Goal: Task Accomplishment & Management: Manage account settings

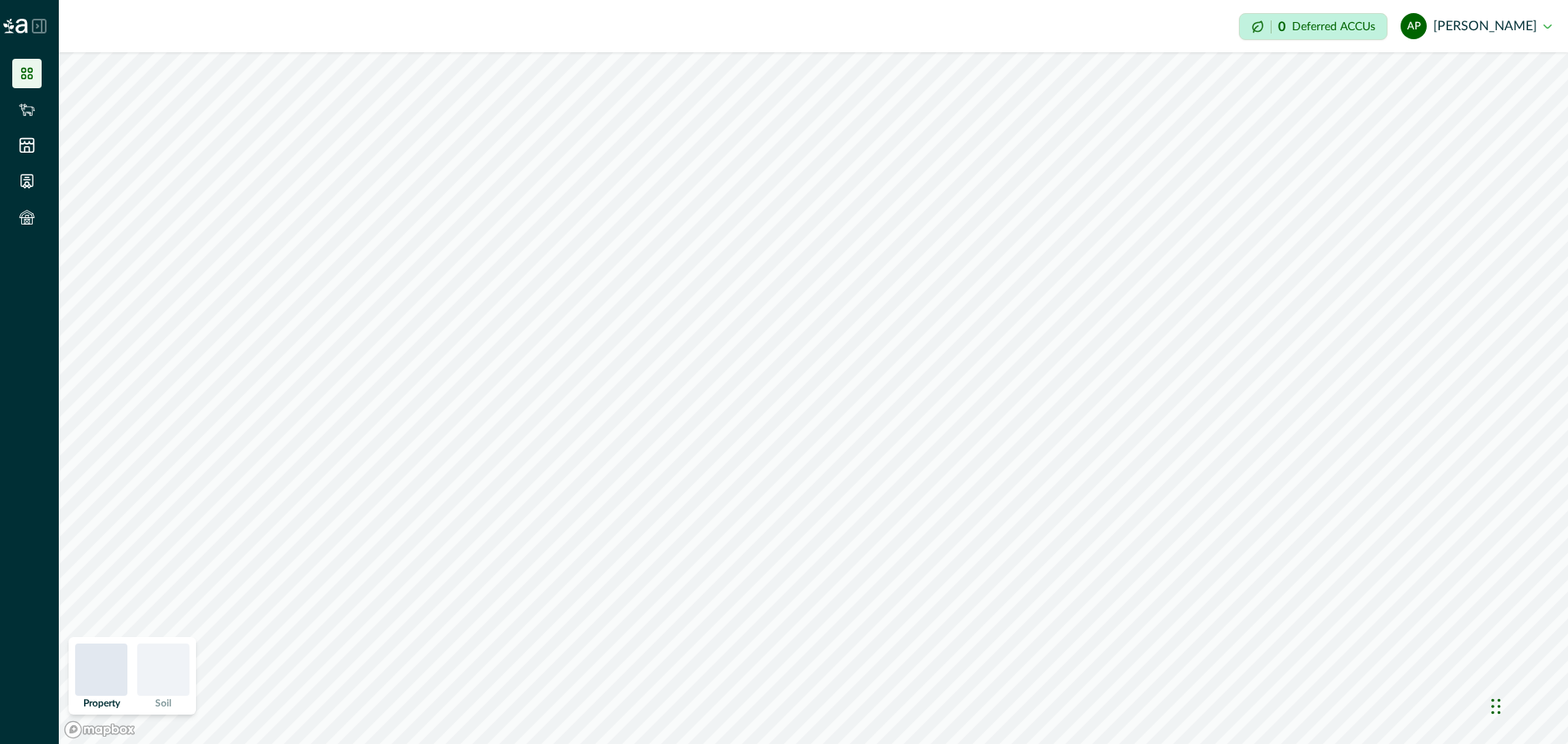
click at [24, 73] on icon at bounding box center [27, 73] width 11 height 11
click at [22, 114] on icon at bounding box center [27, 110] width 17 height 17
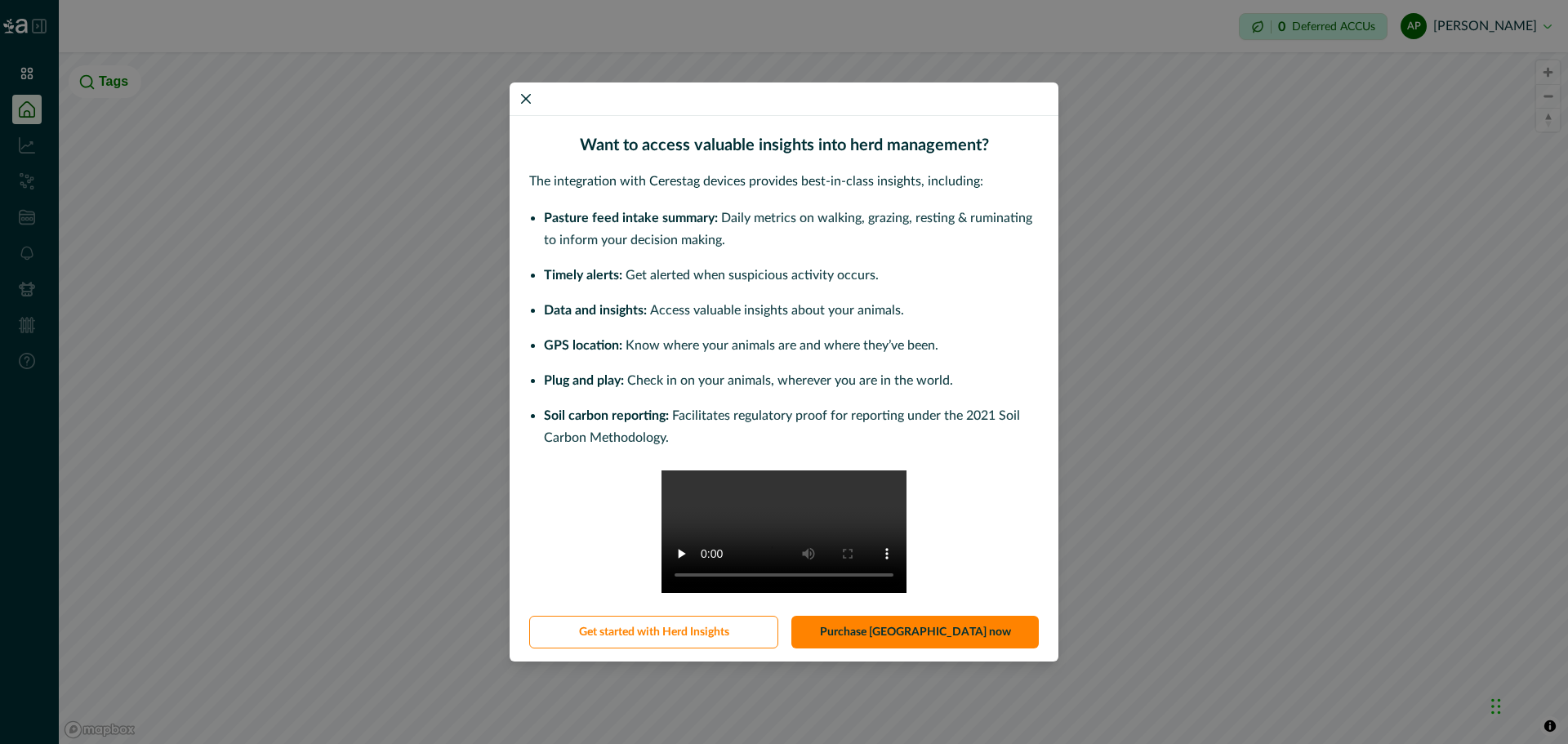
click at [1135, 324] on div "Want to access valuable insights into herd management? The integration with Cer…" at bounding box center [784, 372] width 1568 height 744
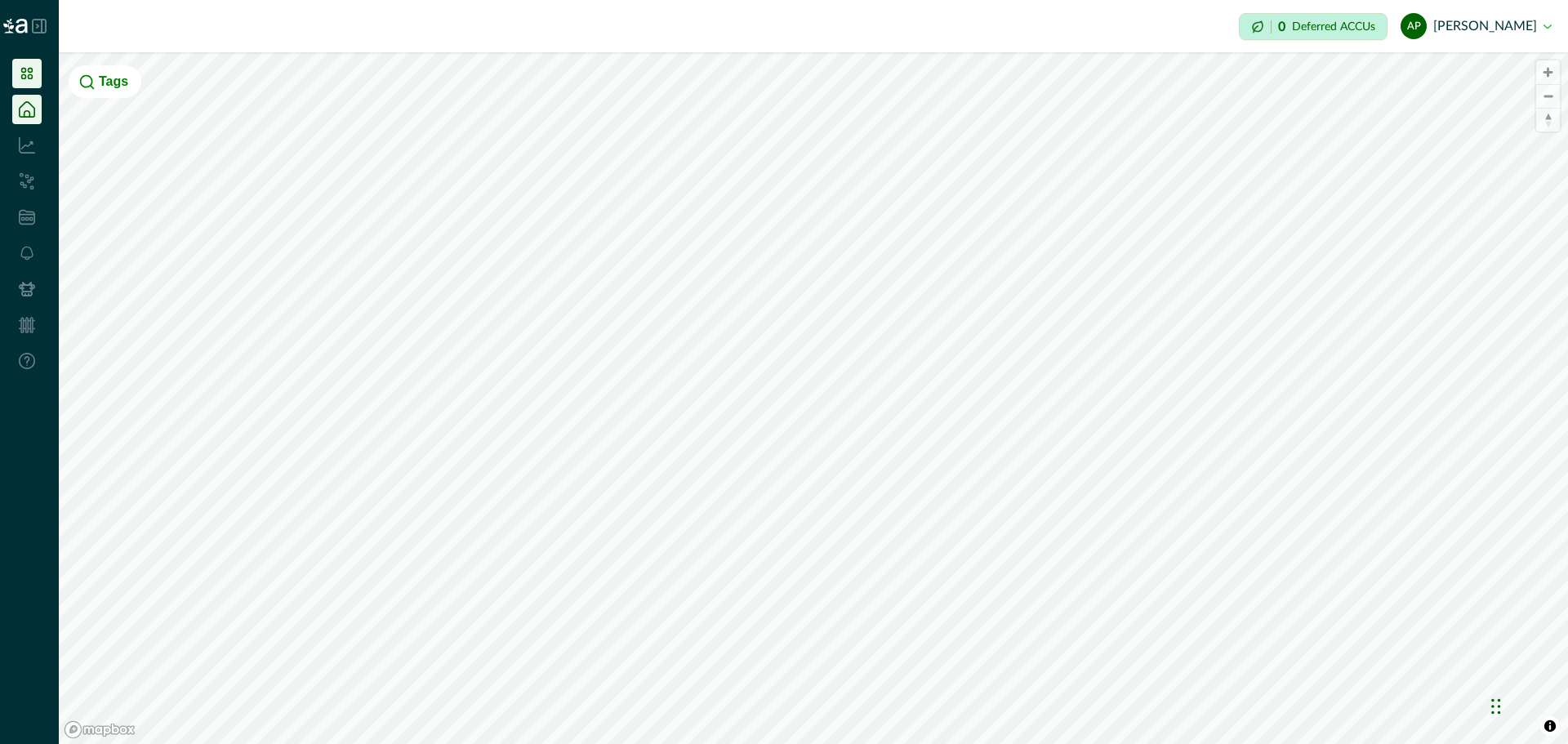
click at [30, 60] on li at bounding box center [27, 73] width 30 height 30
click at [19, 19] on img at bounding box center [16, 26] width 24 height 15
click at [26, 17] on h2 at bounding box center [14, 26] width 28 height 52
click at [40, 25] on icon at bounding box center [39, 26] width 15 height 15
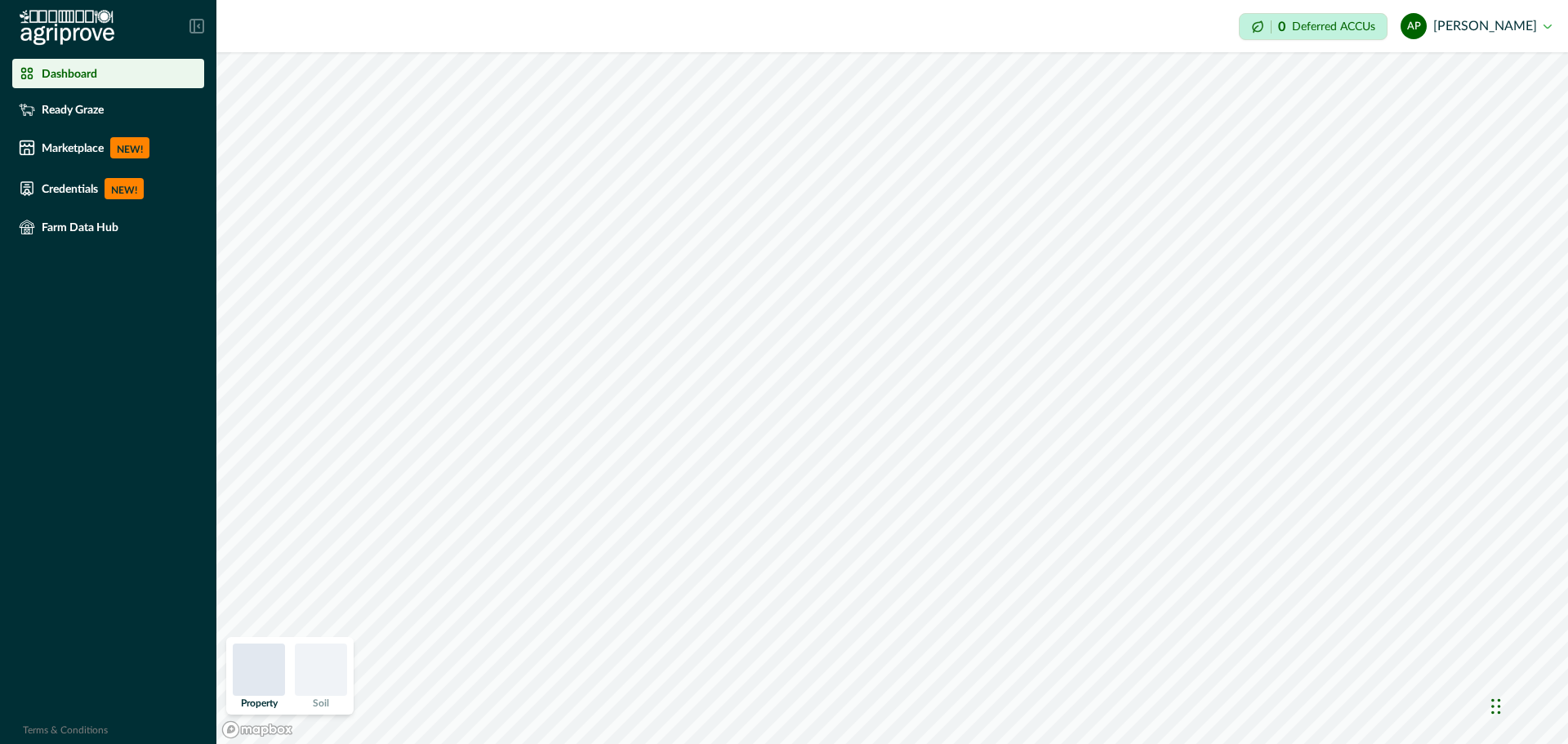
click at [49, 77] on p "Dashboard" at bounding box center [70, 73] width 56 height 13
click at [195, 27] on icon at bounding box center [197, 26] width 15 height 15
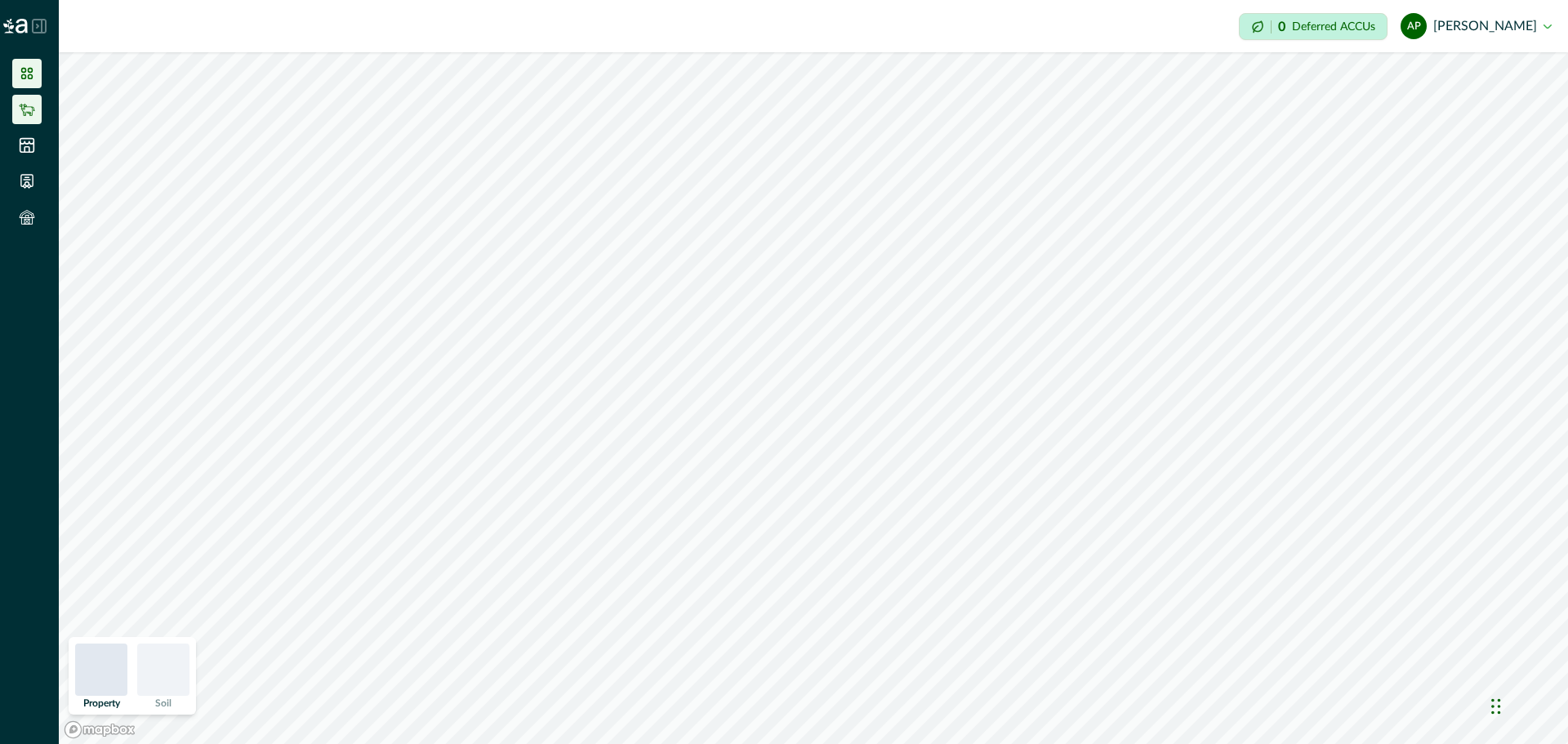
click at [27, 121] on li at bounding box center [27, 110] width 30 height 30
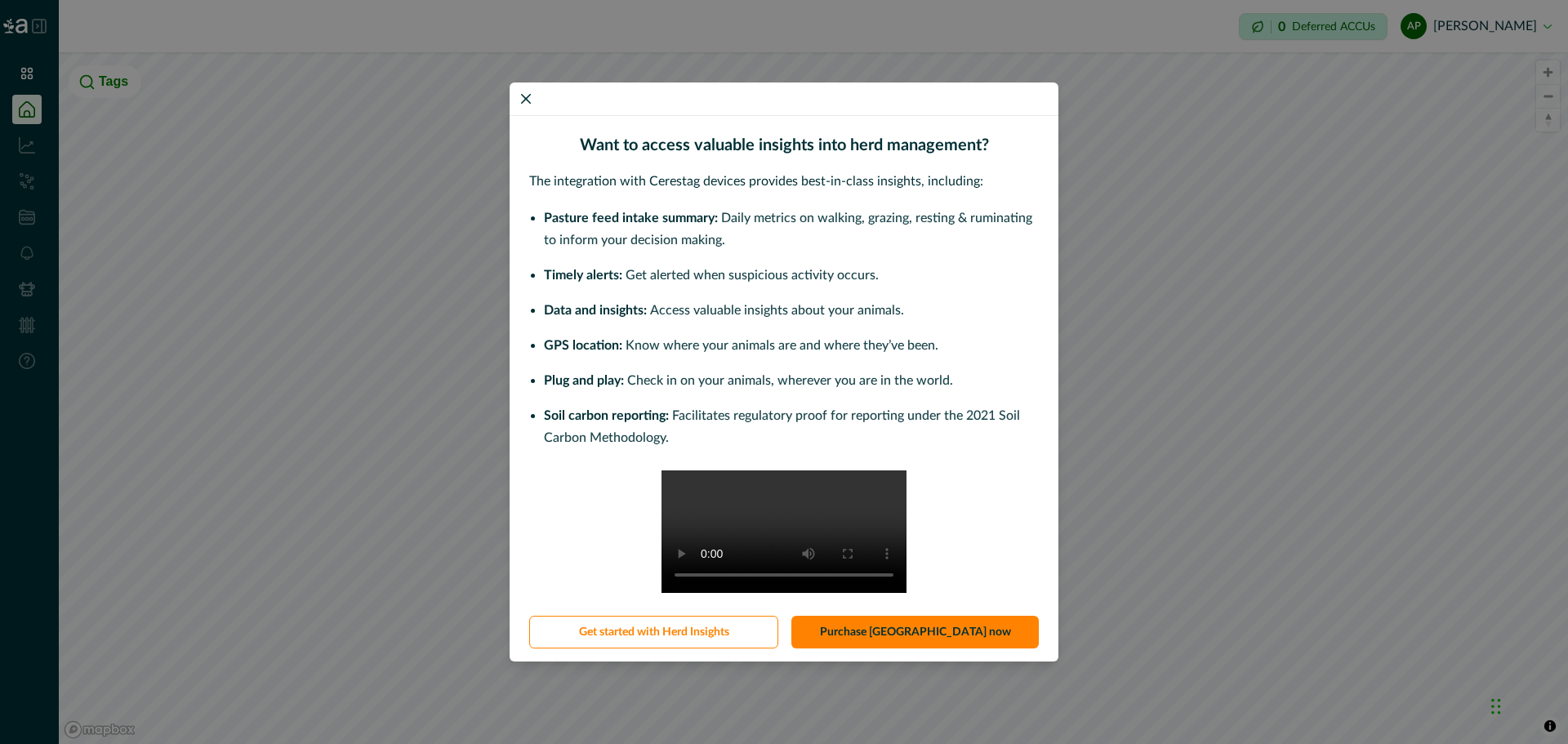
click at [28, 148] on div "Want to access valuable insights into herd management? The integration with Cer…" at bounding box center [784, 372] width 1568 height 744
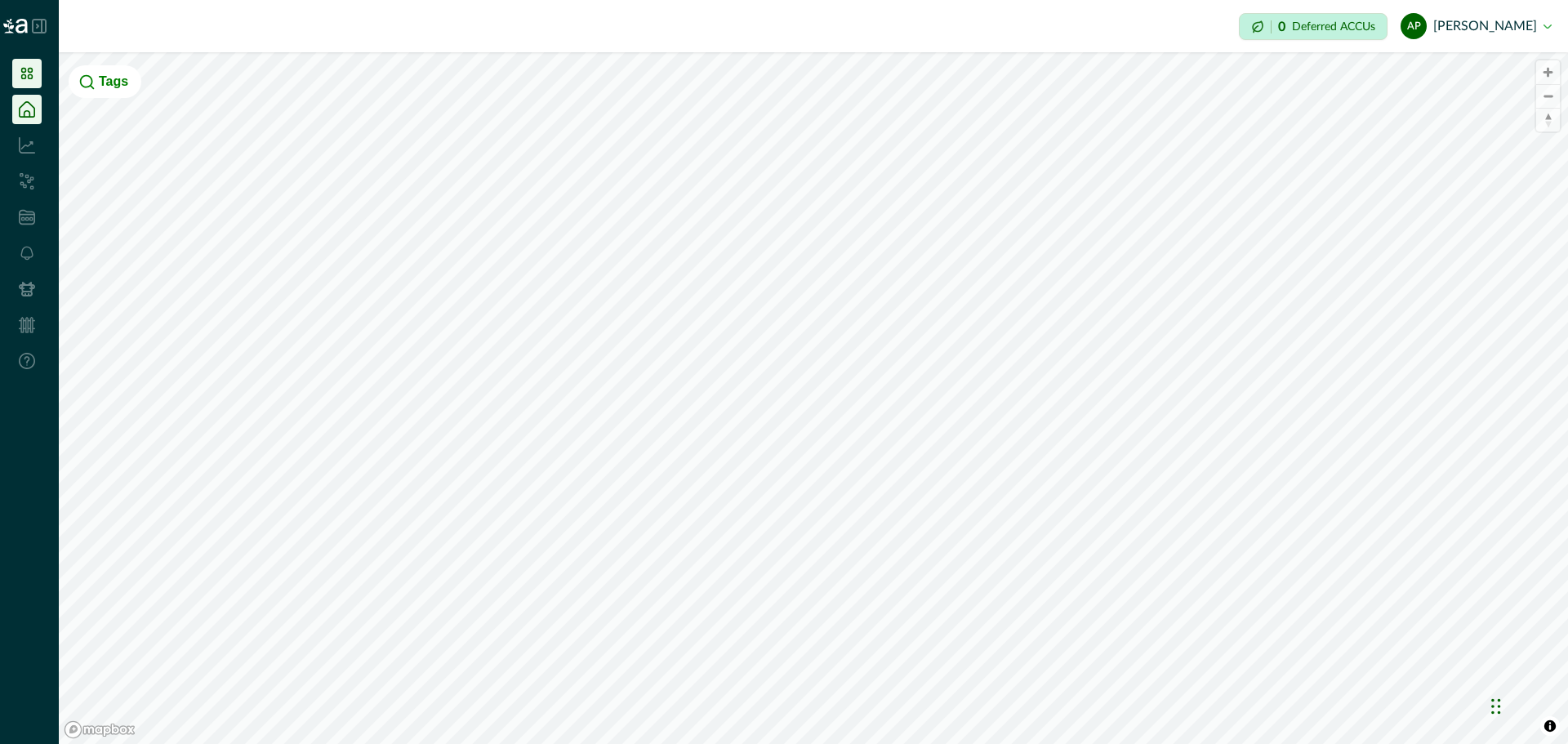
click at [33, 78] on icon at bounding box center [27, 73] width 17 height 17
click at [1511, 38] on button "ap [PERSON_NAME]" at bounding box center [1476, 26] width 151 height 39
click at [1488, 78] on button "Sign out" at bounding box center [1460, 73] width 181 height 27
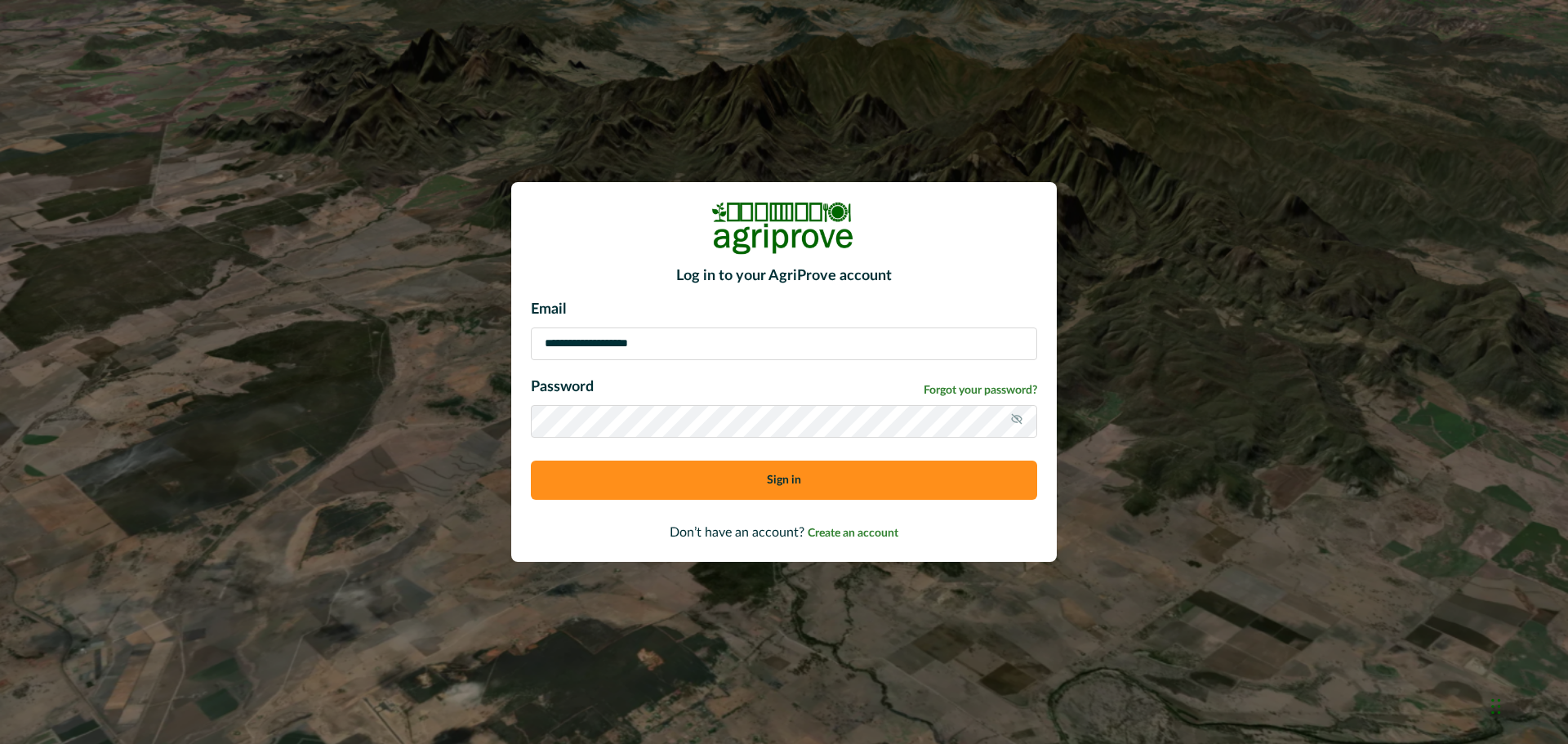
click at [712, 327] on input "**********" at bounding box center [784, 343] width 506 height 33
type input "**********"
click at [708, 487] on button "Sign in" at bounding box center [784, 480] width 506 height 39
